Goal: Navigation & Orientation: Find specific page/section

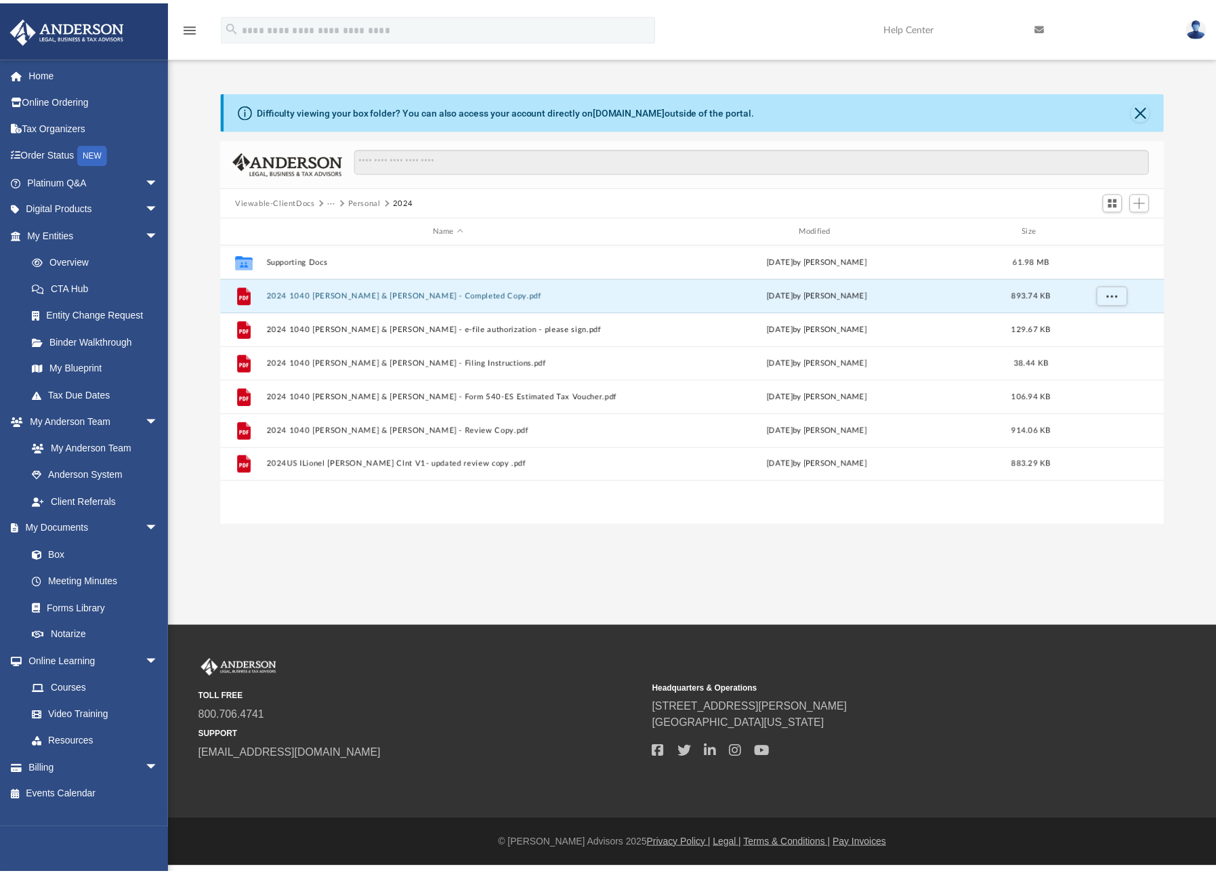
scroll to position [298, 941]
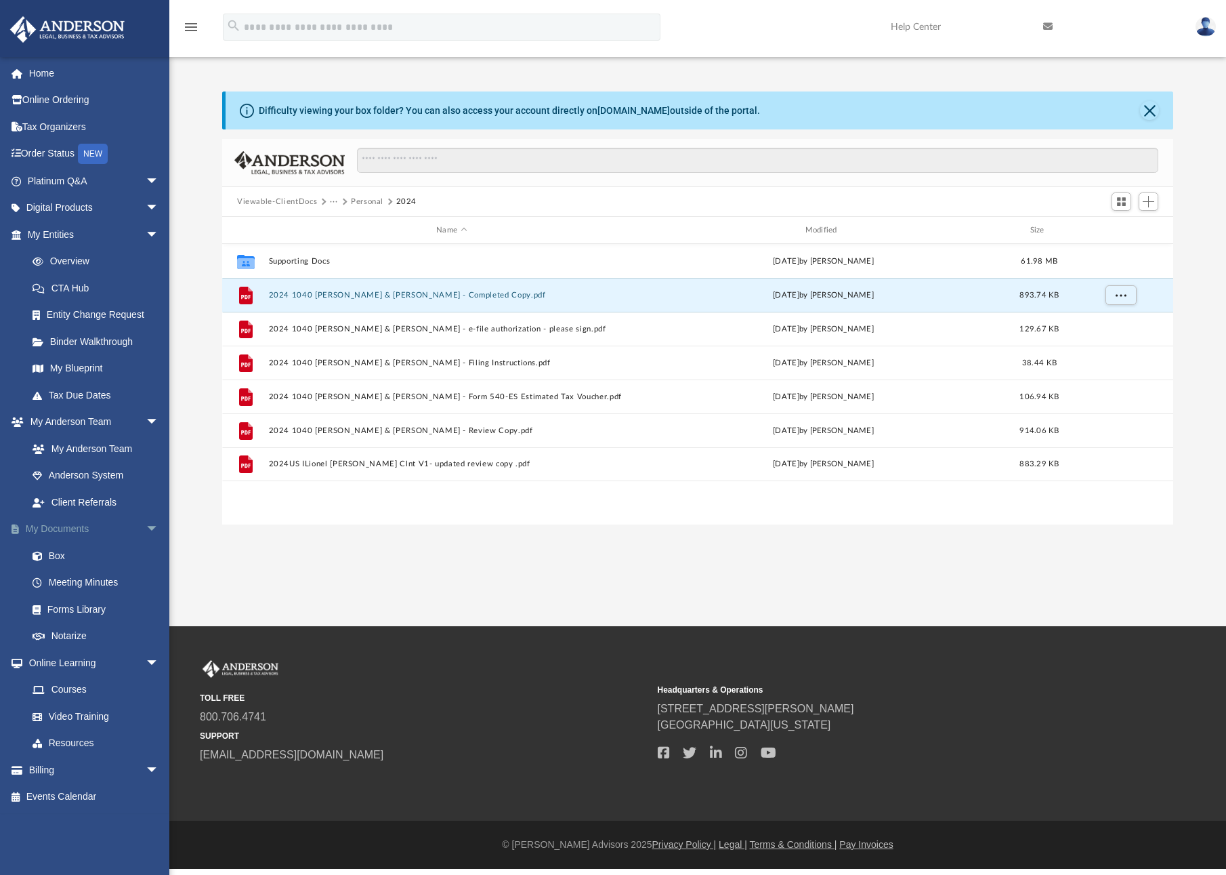
click at [66, 532] on link "My Documents arrow_drop_down" at bounding box center [94, 529] width 170 height 27
click at [146, 526] on span "arrow_drop_down" at bounding box center [159, 530] width 27 height 28
click at [146, 233] on span "arrow_drop_down" at bounding box center [159, 235] width 27 height 28
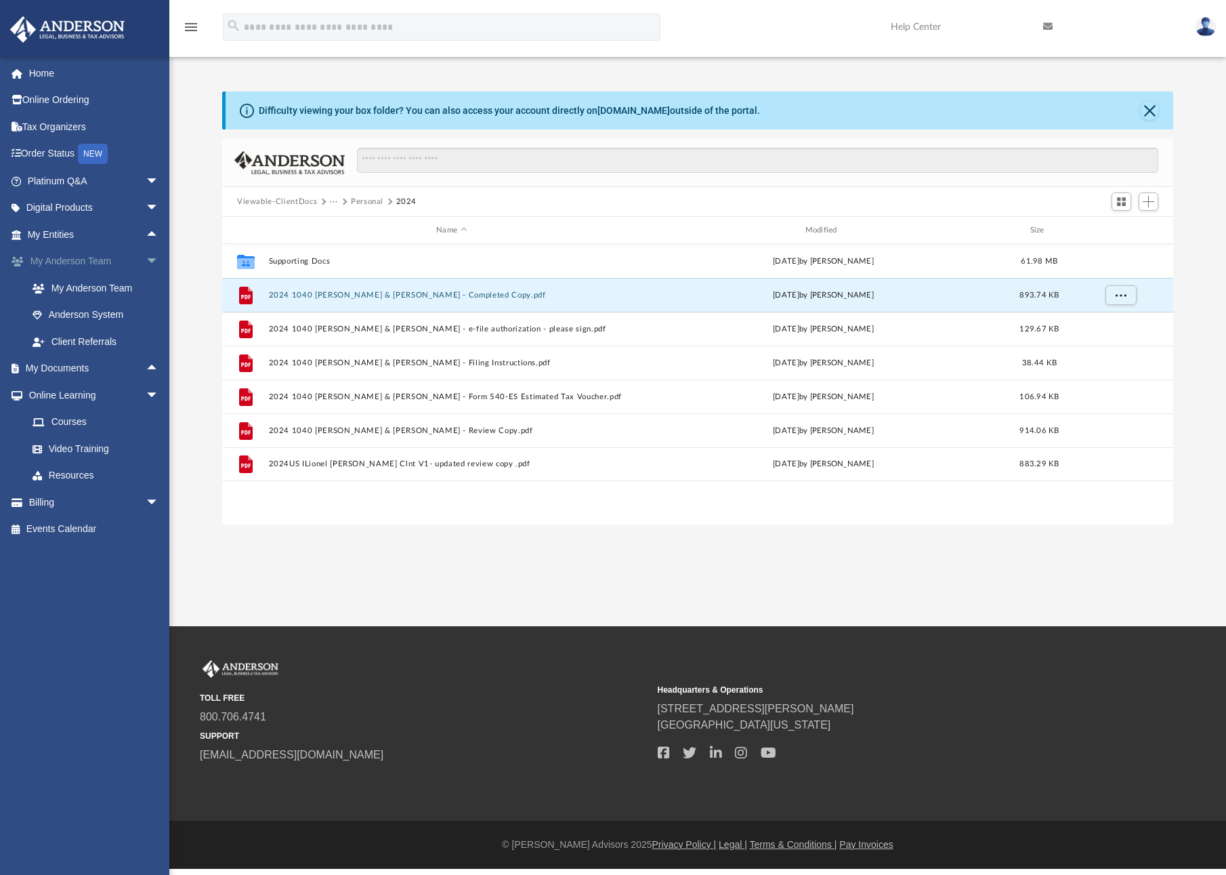
click at [83, 263] on link "My [PERSON_NAME] Team arrow_drop_down" at bounding box center [94, 261] width 170 height 27
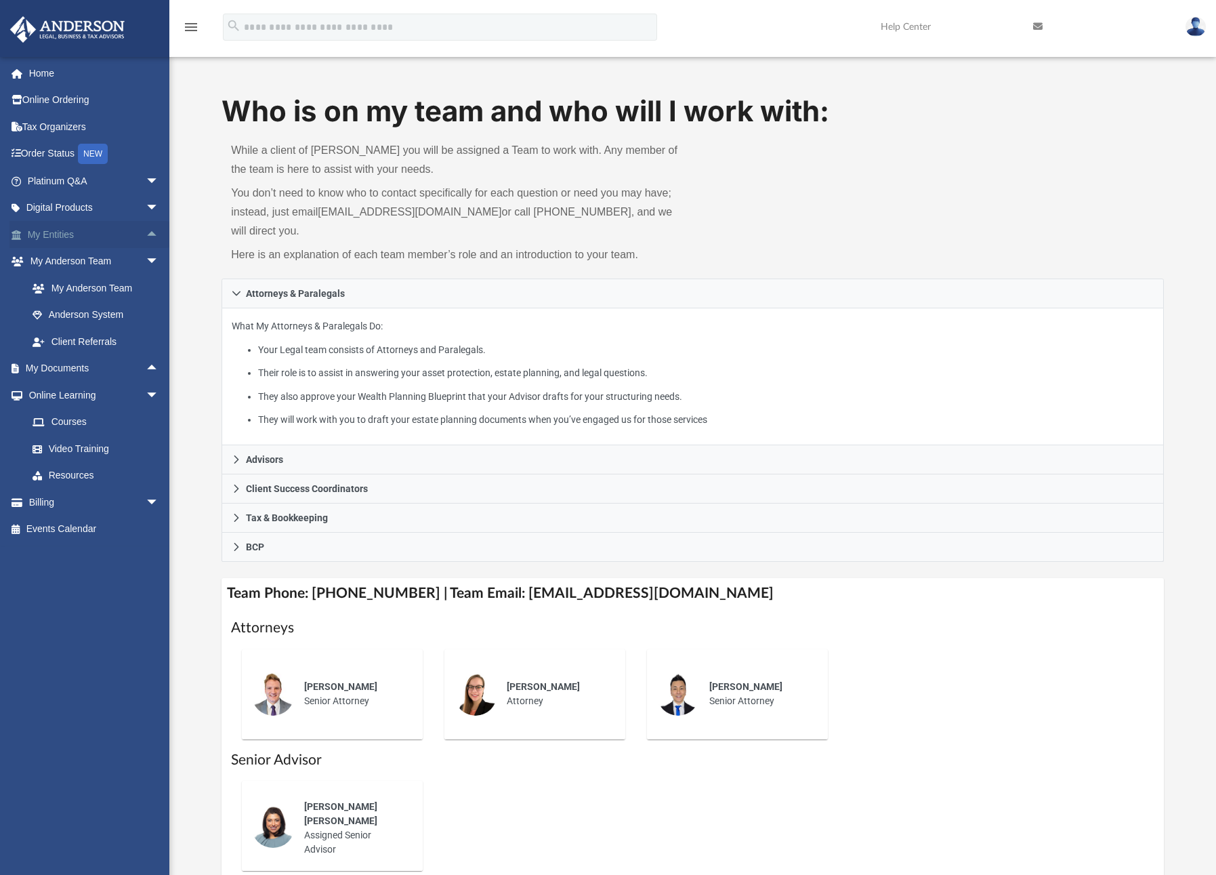
click at [56, 237] on link "My Entities arrow_drop_up" at bounding box center [94, 234] width 170 height 27
click at [56, 233] on link "My Entities arrow_drop_up" at bounding box center [94, 234] width 170 height 27
click at [146, 230] on span "arrow_drop_up" at bounding box center [159, 235] width 27 height 28
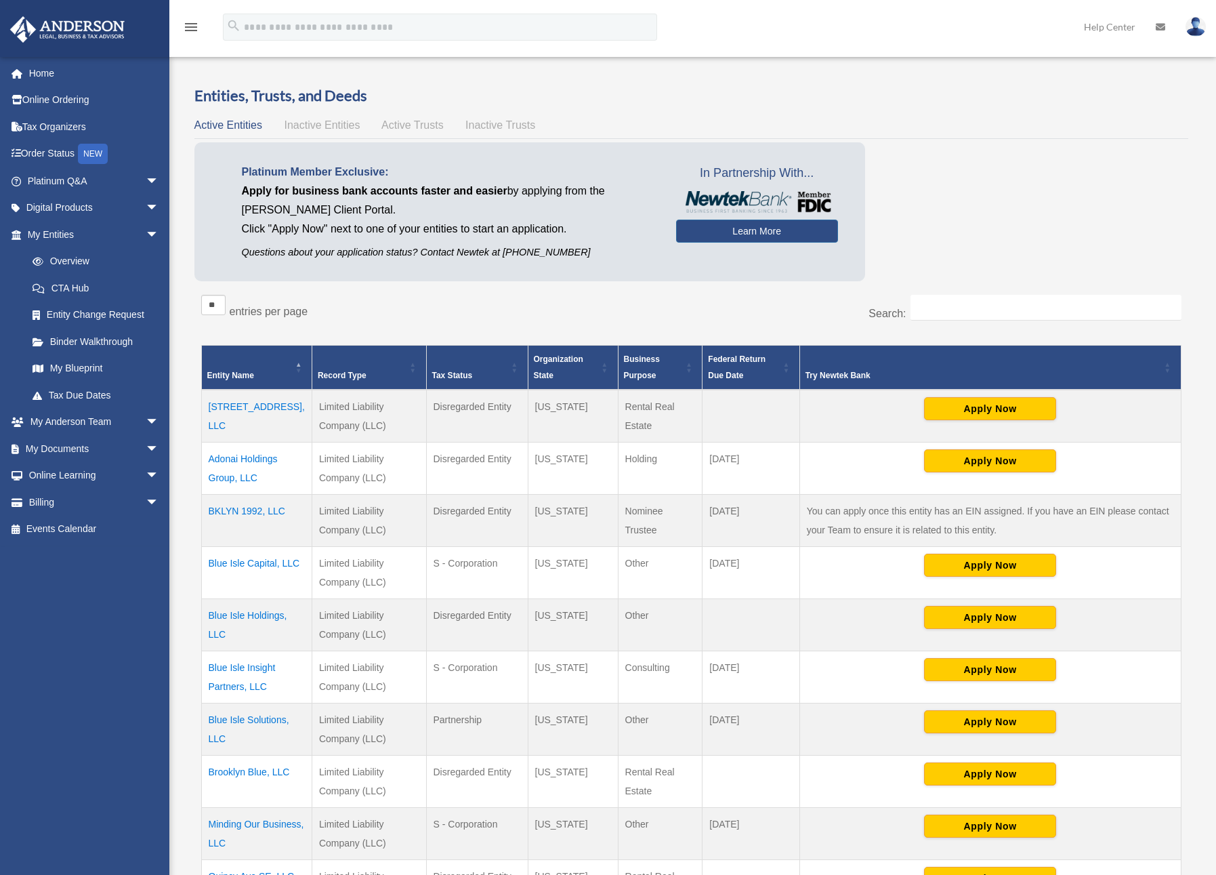
scroll to position [1, 0]
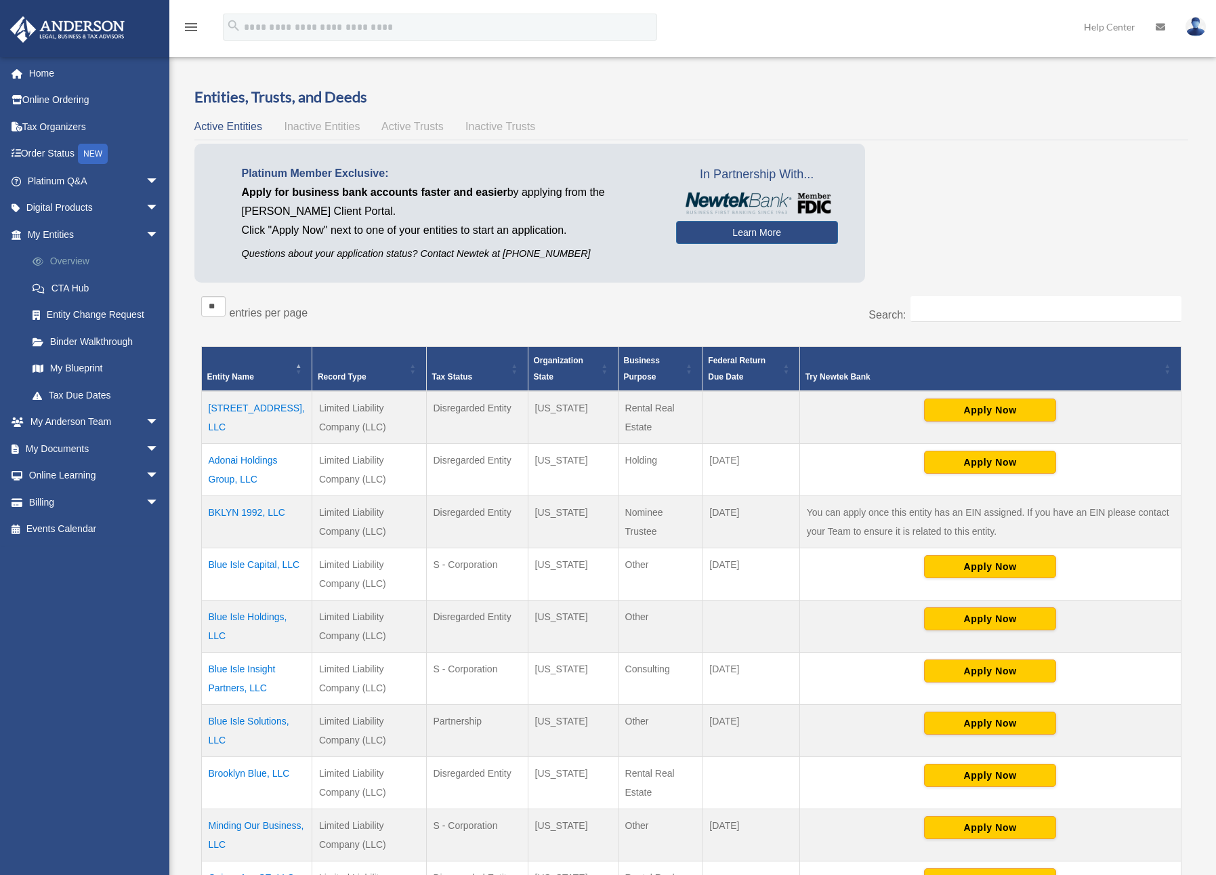
click at [65, 262] on link "Overview" at bounding box center [99, 261] width 161 height 27
